Goal: Task Accomplishment & Management: Manage account settings

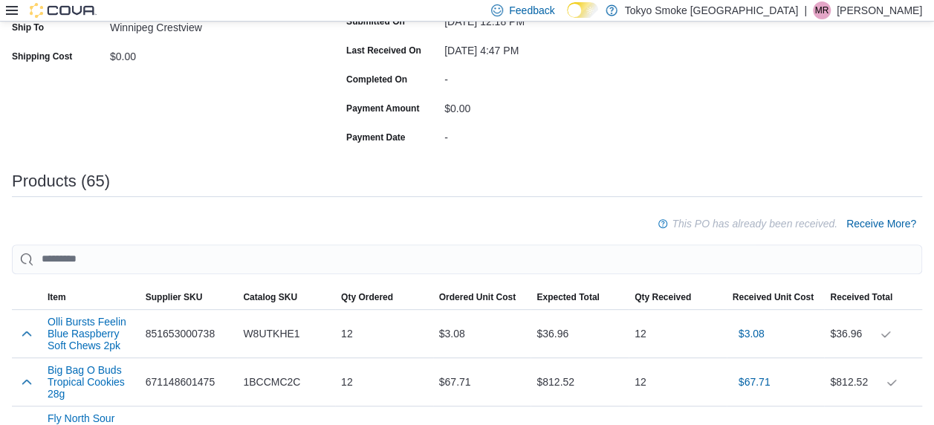
scroll to position [446, 0]
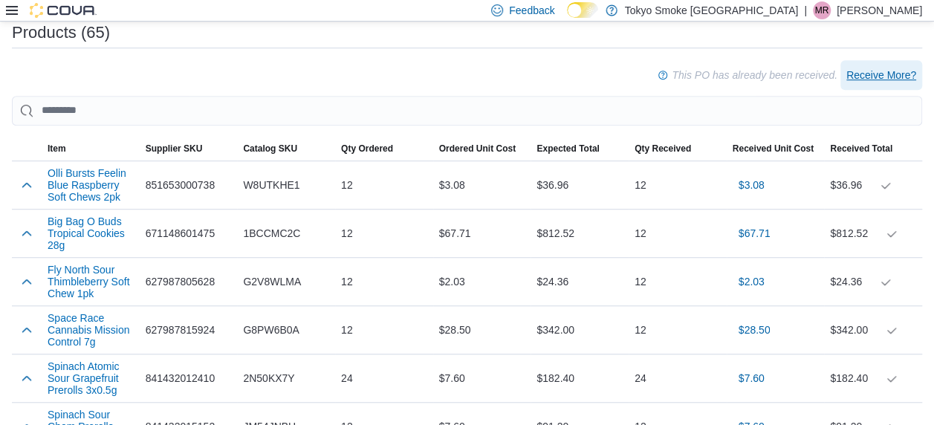
click at [893, 68] on span "Receive More?" at bounding box center [881, 75] width 70 height 15
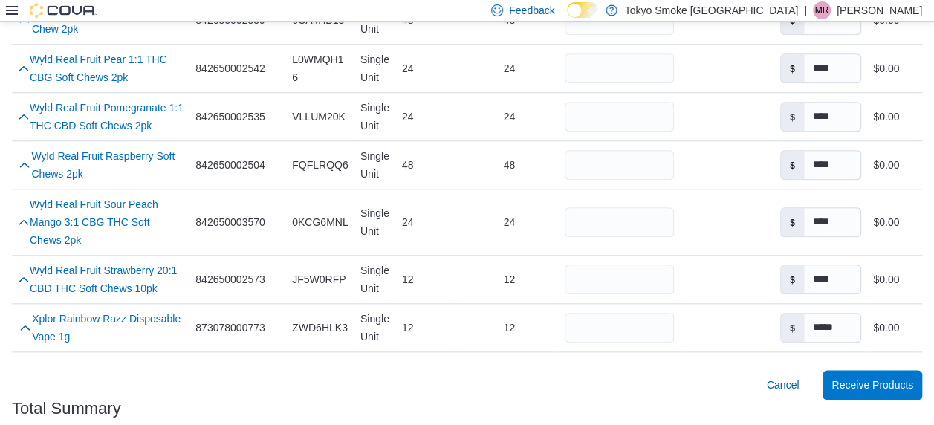
scroll to position [3494, 0]
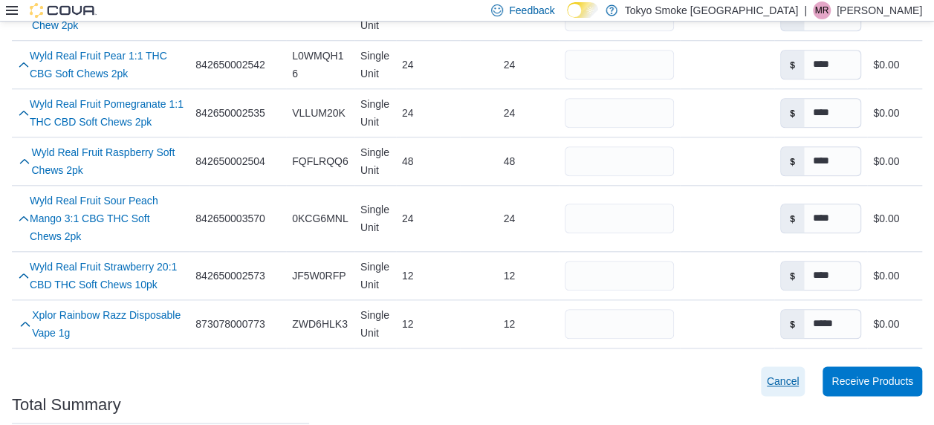
click at [795, 374] on span "Cancel" at bounding box center [782, 381] width 33 height 15
